Goal: Task Accomplishment & Management: Use online tool/utility

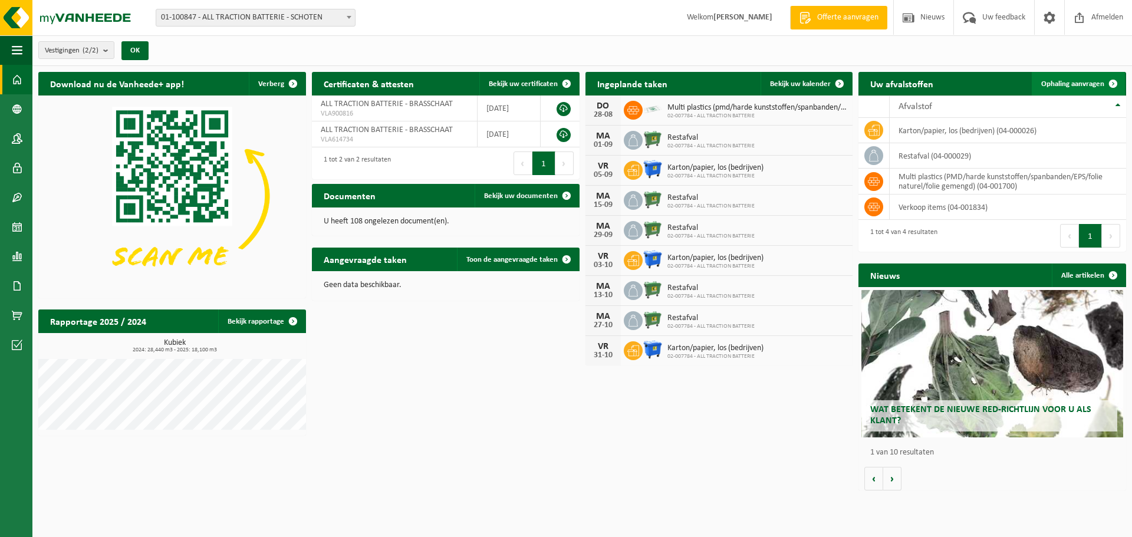
click at [1080, 80] on span "Ophaling aanvragen" at bounding box center [1072, 84] width 63 height 8
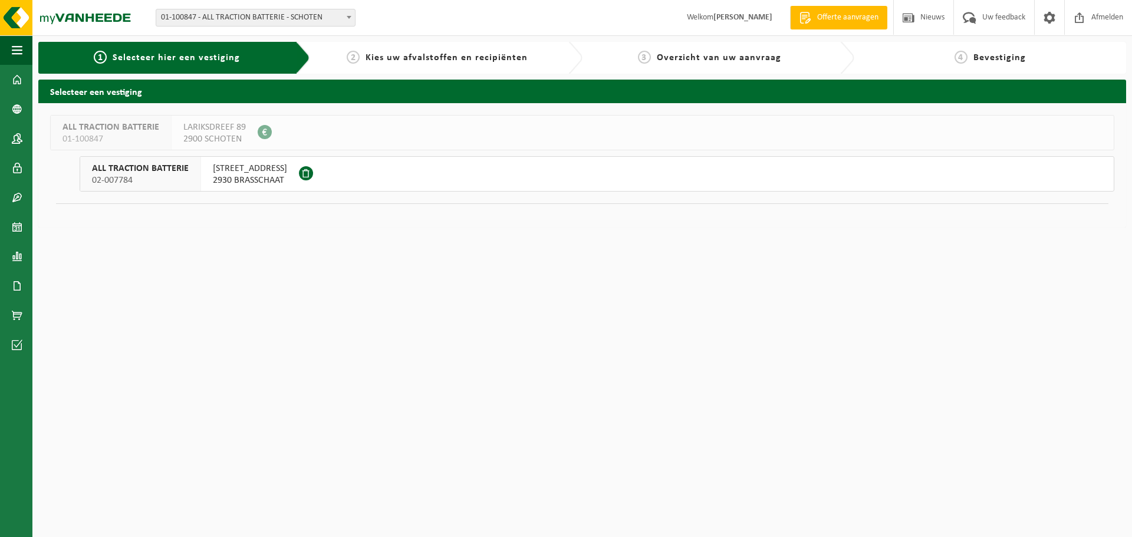
click at [252, 174] on span "VELDSTRAAT 255" at bounding box center [250, 169] width 74 height 12
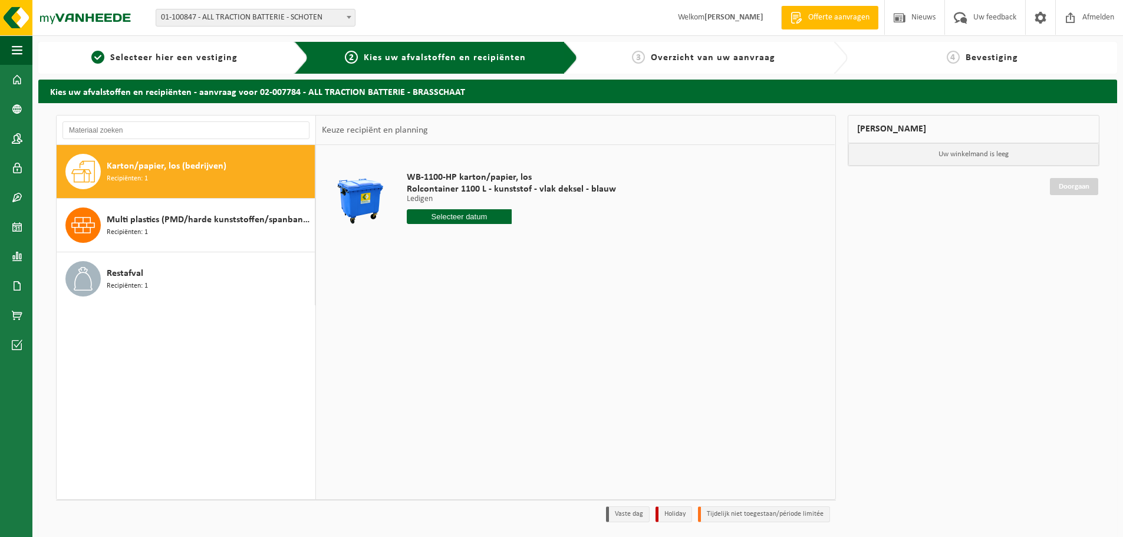
click at [141, 170] on span "Karton/papier, los (bedrijven)" at bounding box center [167, 166] width 120 height 14
click at [464, 221] on input "text" at bounding box center [459, 216] width 105 height 15
click at [502, 341] on div "22" at bounding box center [500, 340] width 21 height 19
type input "Van [DATE]"
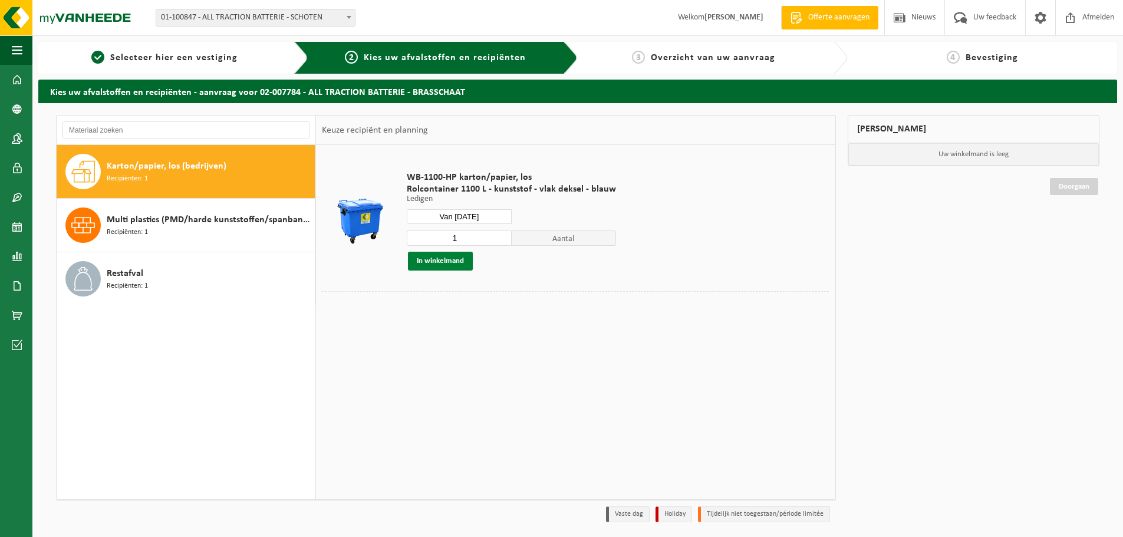
click at [433, 260] on button "In winkelmand" at bounding box center [440, 261] width 65 height 19
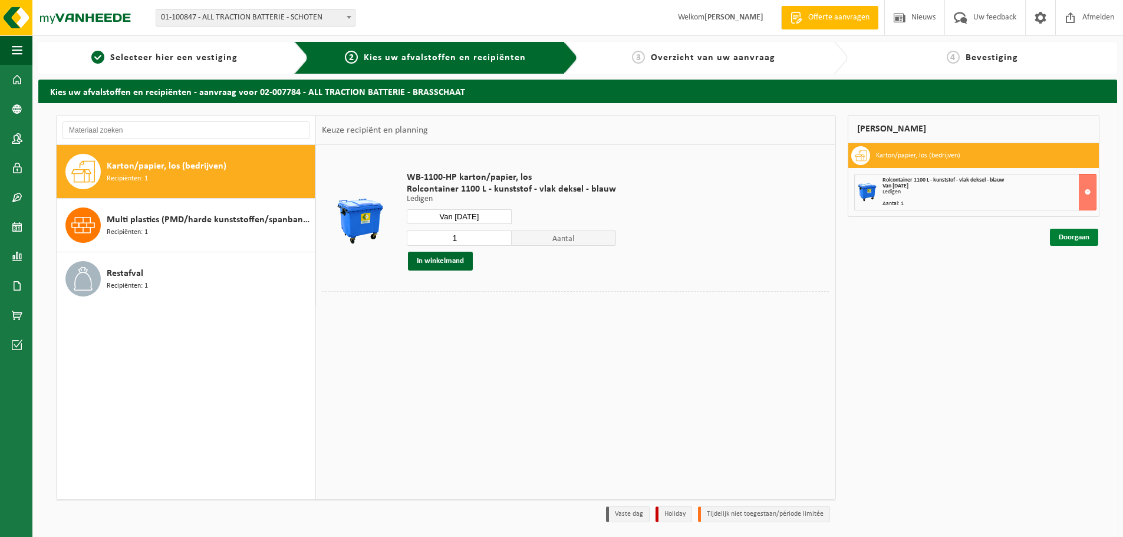
click at [1079, 235] on link "Doorgaan" at bounding box center [1074, 237] width 48 height 17
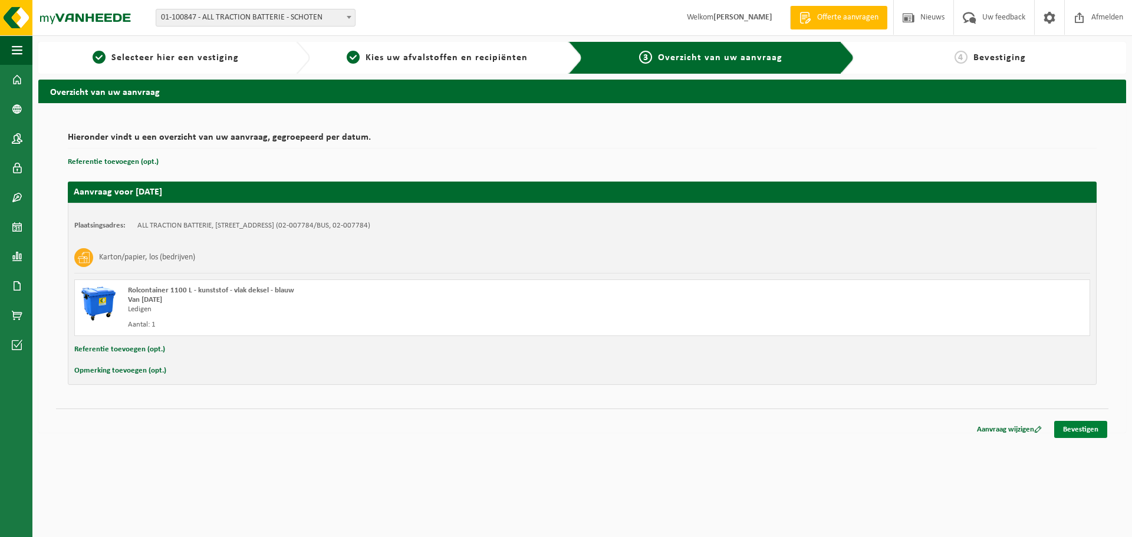
click at [1086, 434] on link "Bevestigen" at bounding box center [1080, 429] width 53 height 17
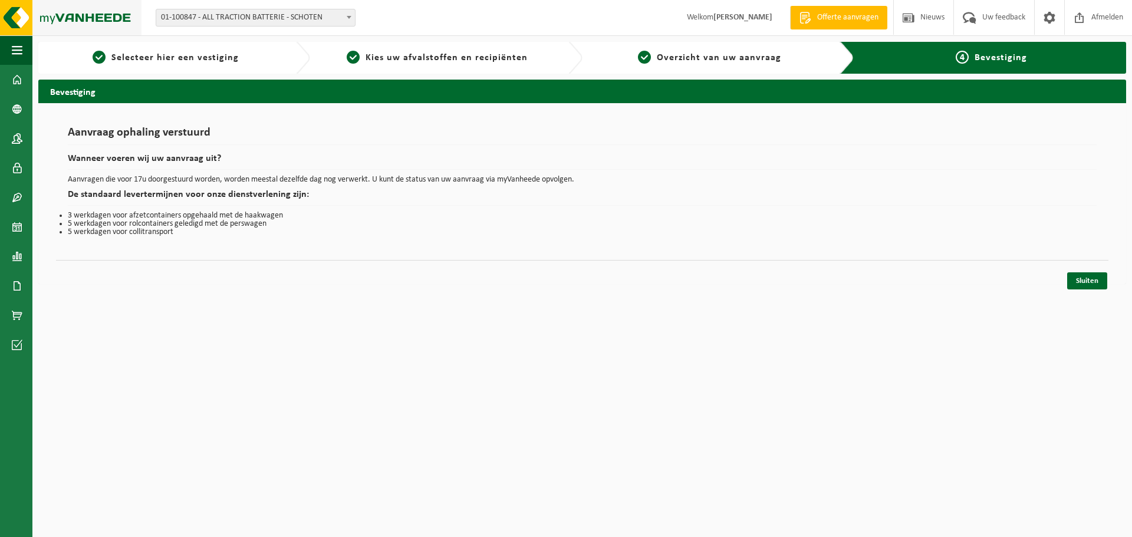
click at [80, 19] on img at bounding box center [70, 17] width 141 height 35
